Goal: Task Accomplishment & Management: Use online tool/utility

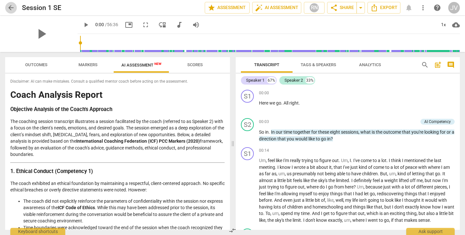
click at [10, 7] on span "arrow_back" at bounding box center [11, 8] width 8 height 8
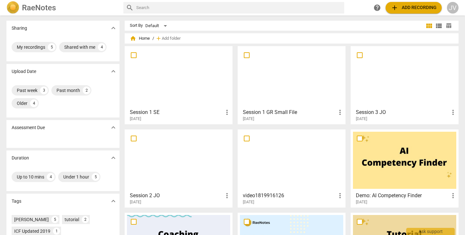
click at [420, 6] on span "add Add recording" at bounding box center [413, 8] width 46 height 8
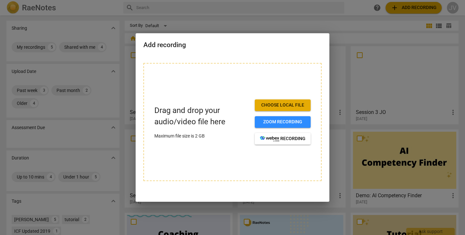
click at [271, 105] on span "Choose local file" at bounding box center [283, 105] width 46 height 6
click at [355, 180] on div at bounding box center [232, 117] width 465 height 235
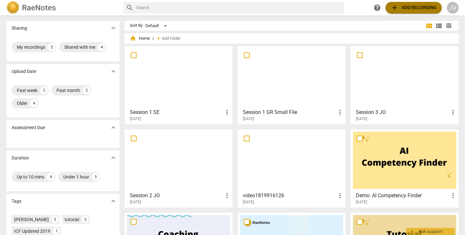
click at [418, 7] on span "add Add recording" at bounding box center [413, 8] width 46 height 8
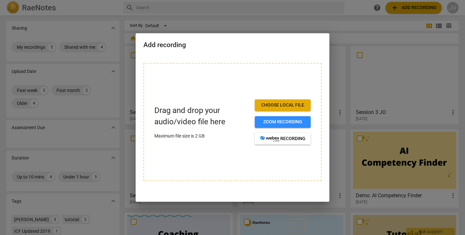
click at [278, 105] on span "Choose local file" at bounding box center [283, 105] width 46 height 6
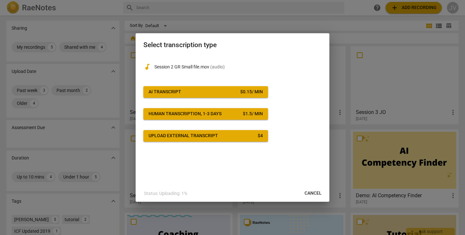
click at [214, 87] on button "AI Transcript $ 0.15 / min" at bounding box center [205, 92] width 125 height 12
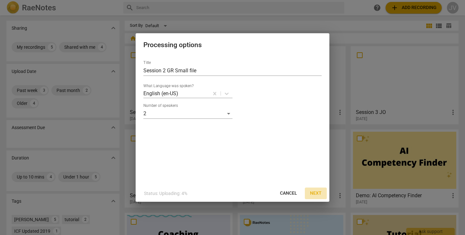
click at [318, 194] on span "Next" at bounding box center [316, 193] width 12 height 6
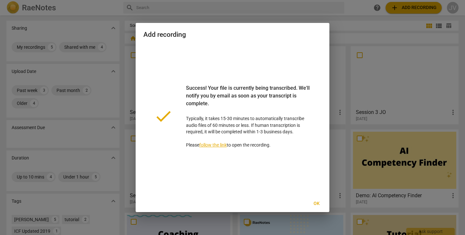
click at [317, 202] on span "Ok" at bounding box center [316, 203] width 10 height 6
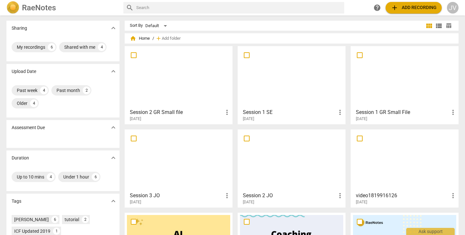
click at [153, 113] on h3 "Session 2 GR Small file" at bounding box center [176, 112] width 93 height 8
